Goal: Transaction & Acquisition: Book appointment/travel/reservation

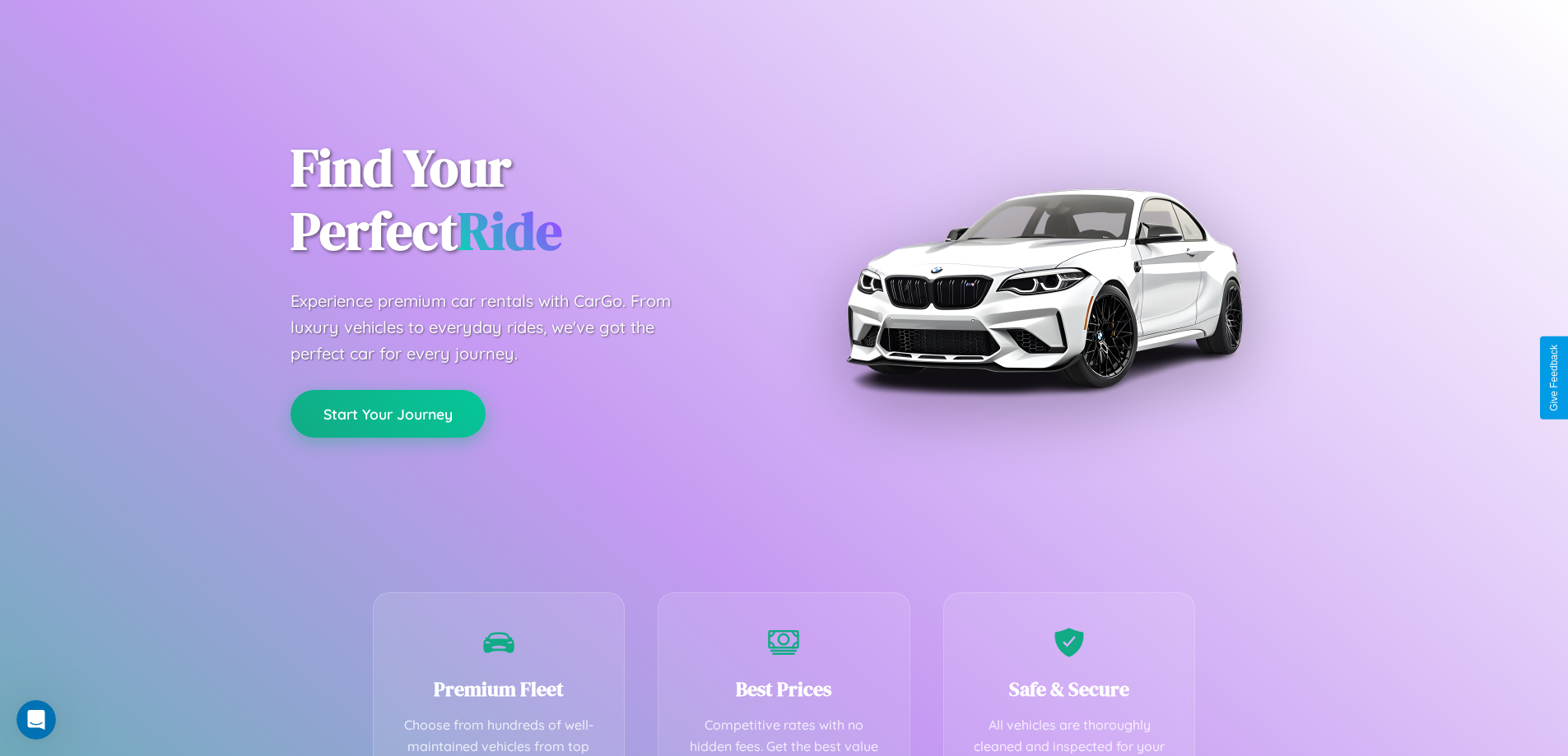
click at [387, 414] on button "Start Your Journey" at bounding box center [387, 413] width 195 height 47
click at [387, 413] on button "Start Your Journey" at bounding box center [387, 413] width 195 height 47
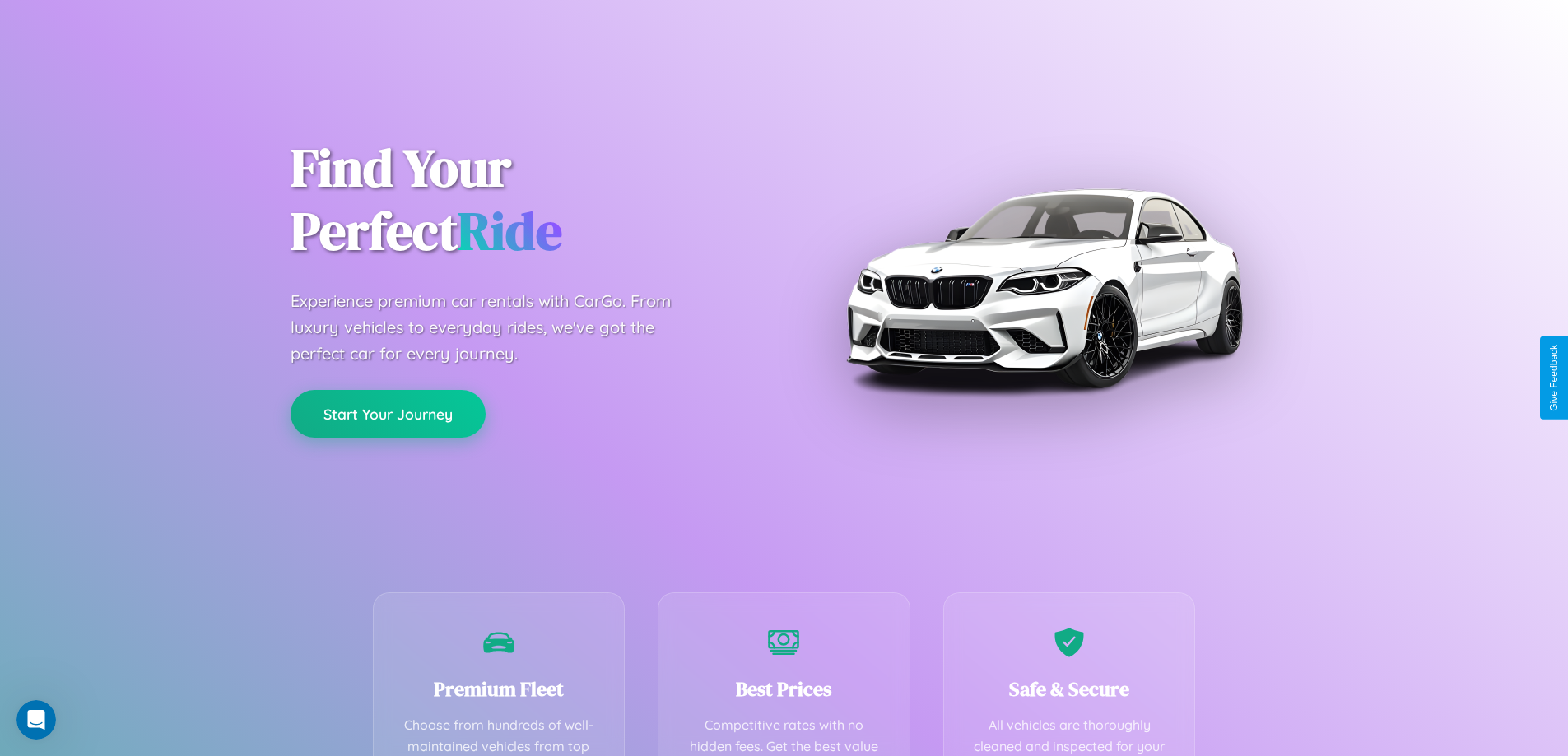
click at [387, 413] on button "Start Your Journey" at bounding box center [387, 413] width 195 height 47
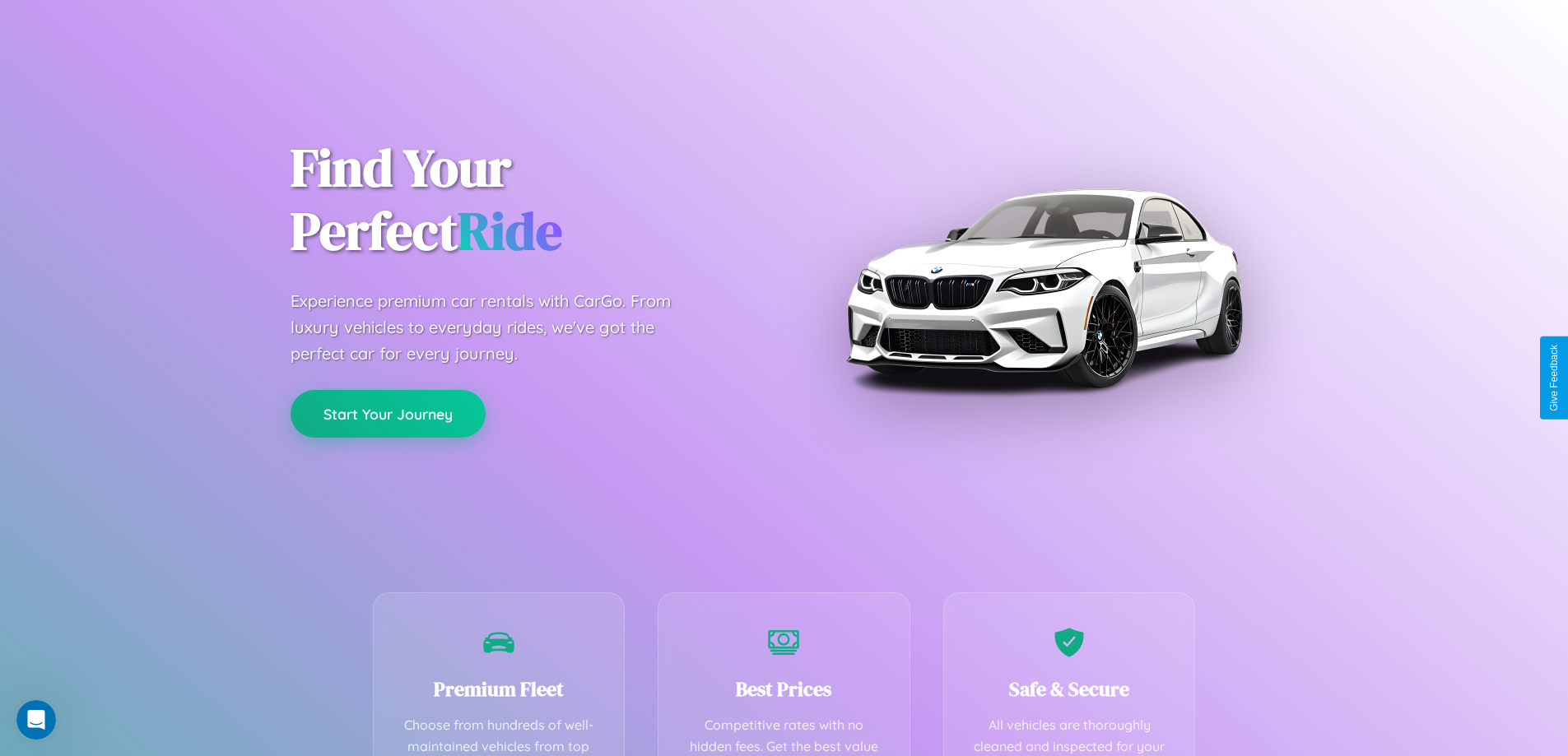
click at [387, 413] on button "Start Your Journey" at bounding box center [387, 413] width 195 height 47
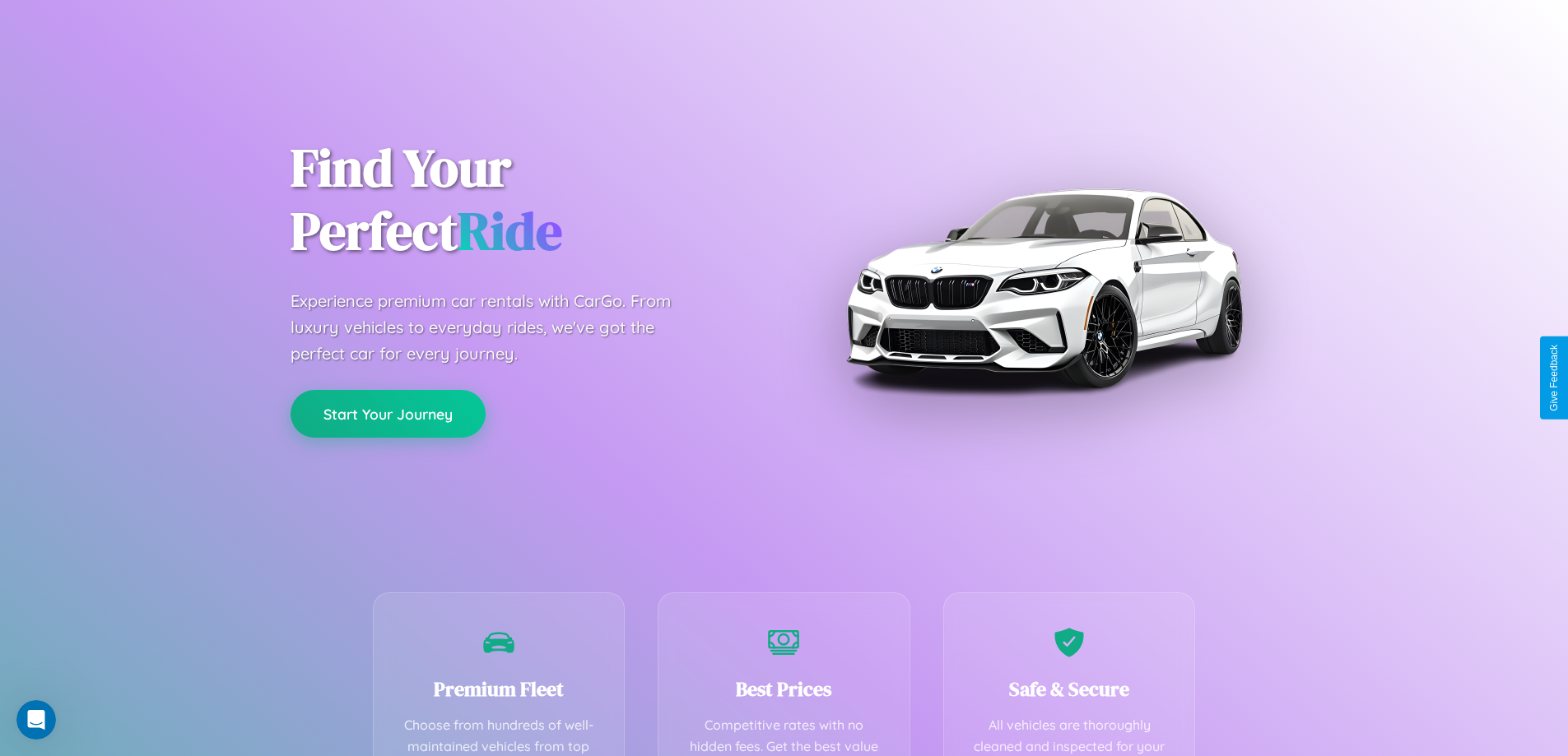
click at [387, 413] on button "Start Your Journey" at bounding box center [387, 413] width 195 height 47
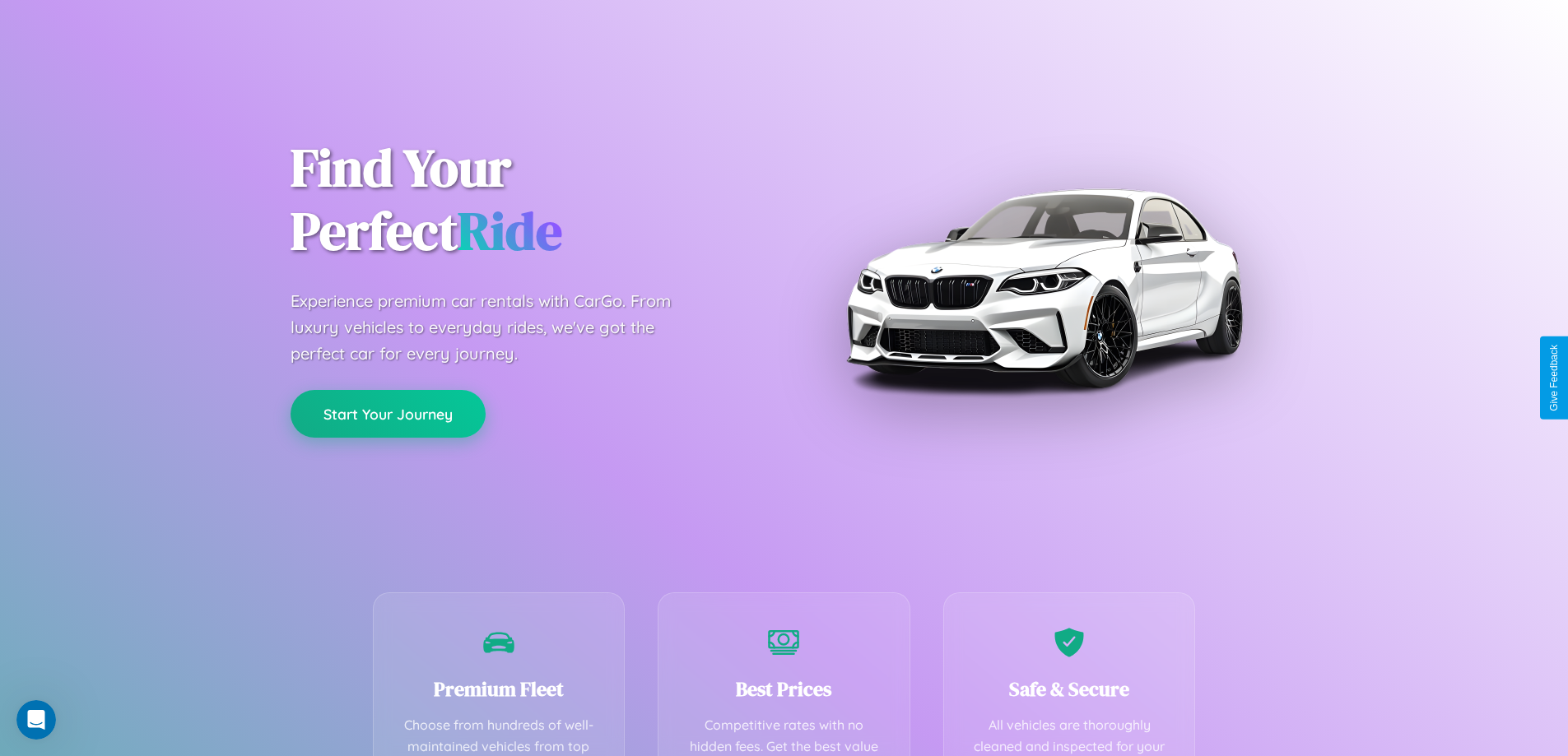
click at [387, 413] on button "Start Your Journey" at bounding box center [387, 413] width 195 height 47
